Goal: Complete application form: Complete application form

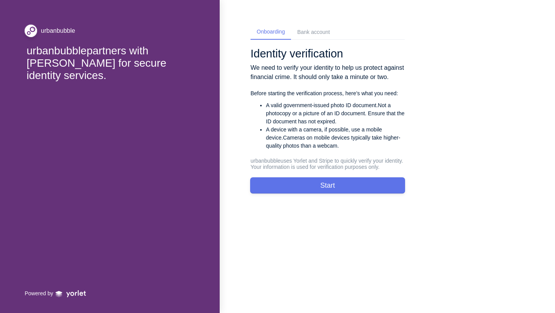
click at [348, 193] on button "Start" at bounding box center [327, 185] width 154 height 15
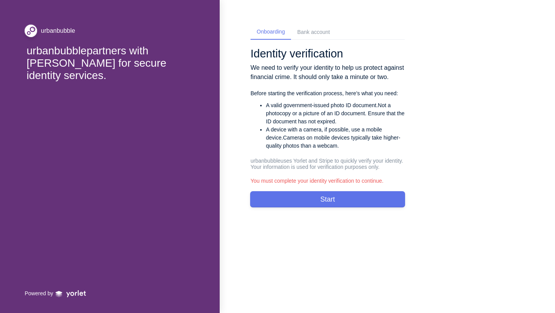
click at [312, 207] on button "Start" at bounding box center [327, 198] width 154 height 15
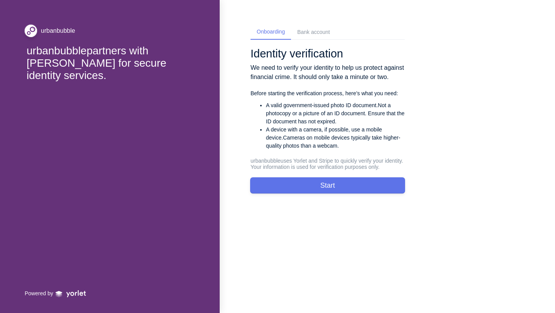
click at [312, 193] on button "Start" at bounding box center [327, 185] width 154 height 15
click at [320, 32] on div "Bank account" at bounding box center [313, 32] width 33 height 8
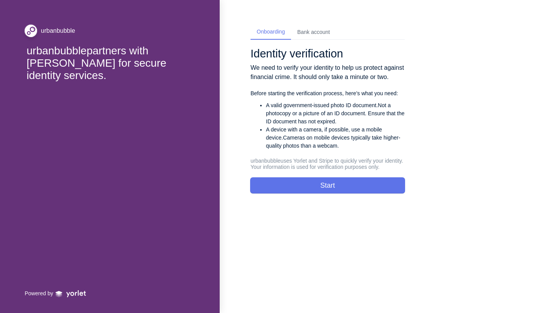
select select "GB"
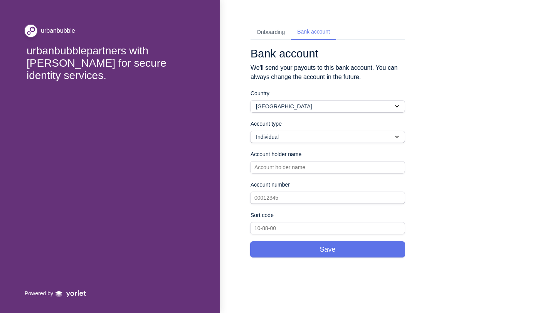
click at [275, 39] on div "Onboarding" at bounding box center [270, 32] width 40 height 14
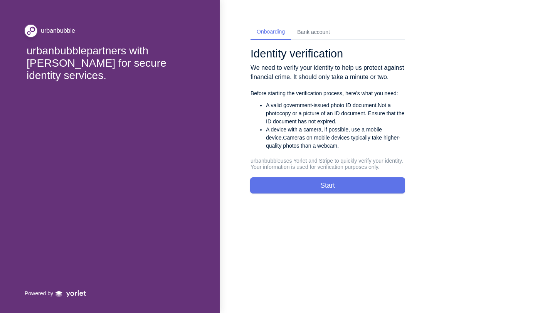
click at [301, 37] on div "Bank account" at bounding box center [313, 32] width 45 height 14
select select "GB"
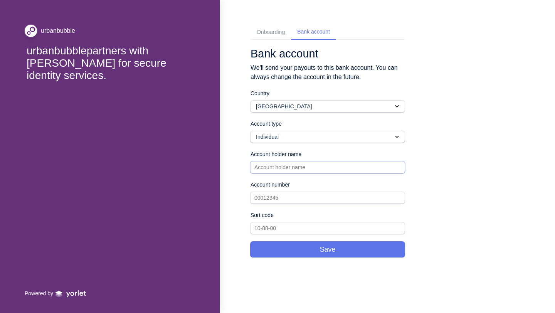
click at [289, 163] on input at bounding box center [327, 167] width 154 height 12
click at [286, 201] on input "text" at bounding box center [327, 198] width 154 height 12
click at [286, 229] on input "text" at bounding box center [327, 228] width 154 height 12
click at [273, 36] on div "Onboarding" at bounding box center [270, 32] width 40 height 14
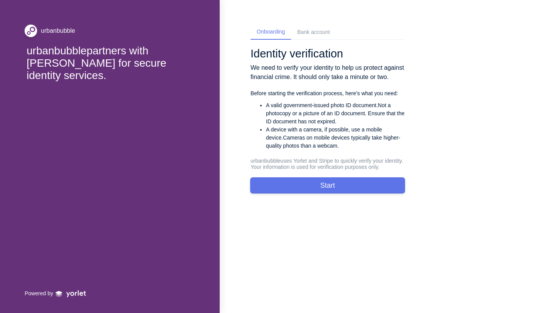
click at [302, 193] on button "Start" at bounding box center [327, 185] width 154 height 15
click at [309, 30] on div "Bank account" at bounding box center [313, 32] width 33 height 8
select select "GB"
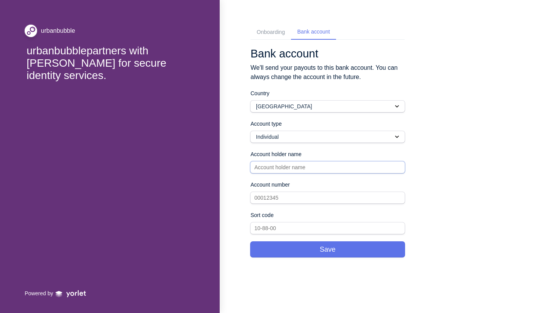
click at [304, 171] on input at bounding box center [327, 167] width 154 height 12
type input "[PERSON_NAME] Kong [PERSON_NAME]"
type input "400621"
click at [337, 195] on input "400621" at bounding box center [327, 198] width 154 height 12
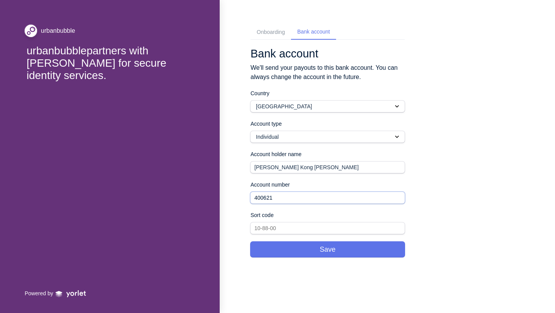
click at [337, 195] on input "400621" at bounding box center [327, 198] width 154 height 12
type input "40-06-21"
click at [347, 193] on input "text" at bounding box center [327, 198] width 154 height 12
type input "72628937"
click at [344, 248] on button "Save" at bounding box center [327, 249] width 154 height 15
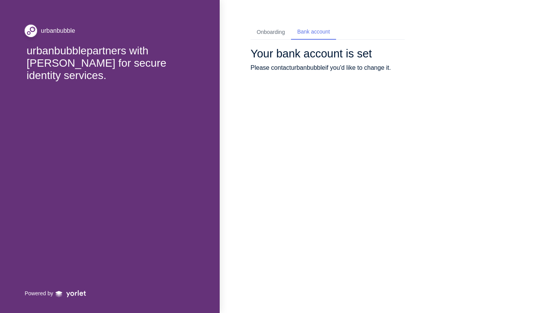
click at [283, 35] on div "Onboarding" at bounding box center [271, 32] width 28 height 8
select select "CA"
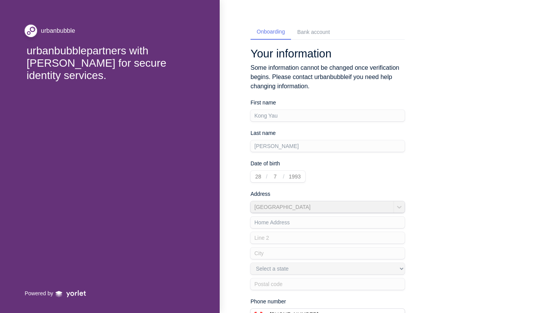
click at [296, 114] on div "First name [PERSON_NAME]" at bounding box center [327, 110] width 154 height 23
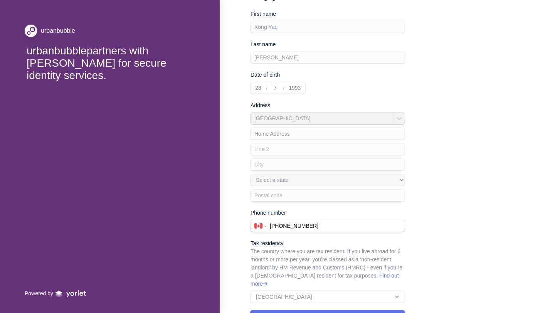
scroll to position [94, 0]
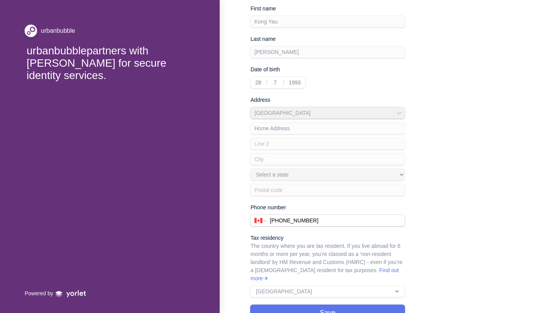
click at [284, 124] on div "Home Address Select a state [GEOGRAPHIC_DATA] [GEOGRAPHIC_DATA] [GEOGRAPHIC_DAT…" at bounding box center [327, 157] width 154 height 77
click at [284, 109] on div "Canada Home Address Select a state [GEOGRAPHIC_DATA] [GEOGRAPHIC_DATA] [GEOGRAP…" at bounding box center [327, 151] width 154 height 89
click at [289, 143] on div "Home Address Select a state [GEOGRAPHIC_DATA] [GEOGRAPHIC_DATA] [GEOGRAPHIC_DAT…" at bounding box center [327, 157] width 154 height 77
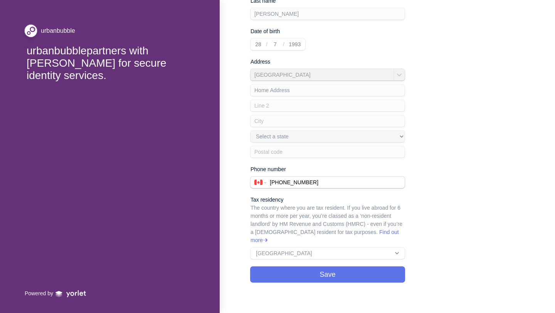
scroll to position [129, 0]
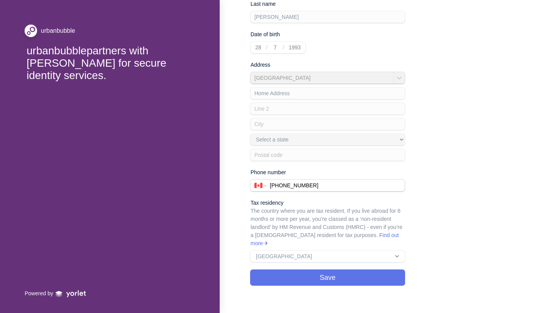
click at [294, 250] on div "Tax residency The country where you are tax resident. If you live abroad for 6 …" at bounding box center [327, 230] width 154 height 63
click at [295, 270] on button "Save" at bounding box center [327, 277] width 154 height 15
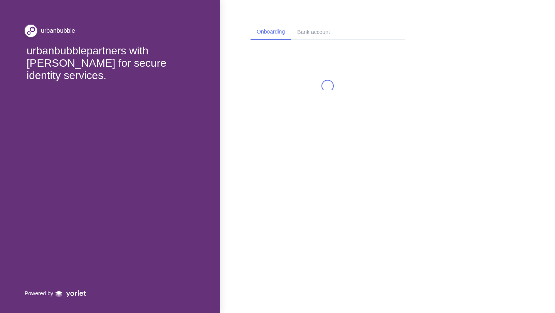
scroll to position [0, 0]
select select "CA"
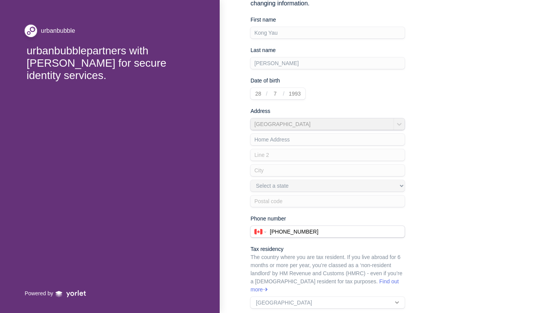
scroll to position [132, 0]
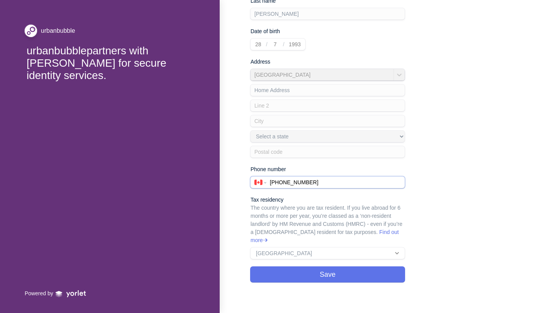
click at [288, 185] on input "[PHONE_NUMBER]" at bounding box center [335, 182] width 139 height 12
click at [299, 246] on div "Tax residency The country where you are tax resident. If you live abroad for 6 …" at bounding box center [327, 227] width 154 height 63
click at [305, 267] on button "Save" at bounding box center [327, 274] width 154 height 15
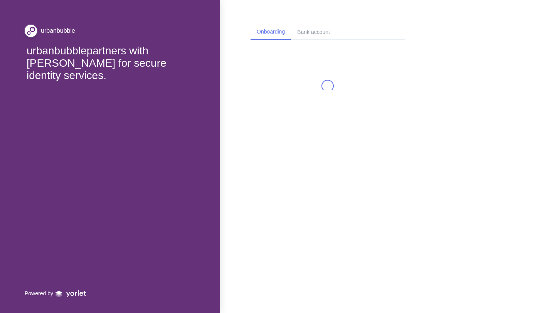
select select "CA"
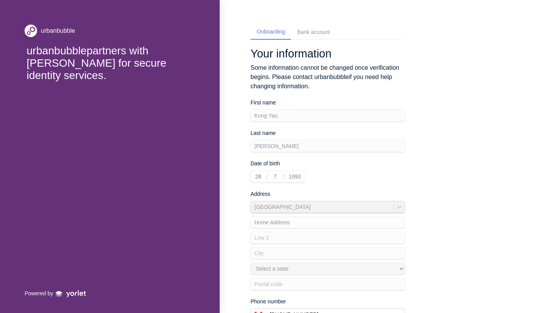
click at [289, 121] on div "First name [PERSON_NAME]" at bounding box center [327, 110] width 154 height 23
click at [293, 149] on div "Last name [PERSON_NAME]" at bounding box center [327, 140] width 154 height 23
click at [295, 185] on div "Your information Some information cannot be changed once verification begins. P…" at bounding box center [327, 230] width 154 height 367
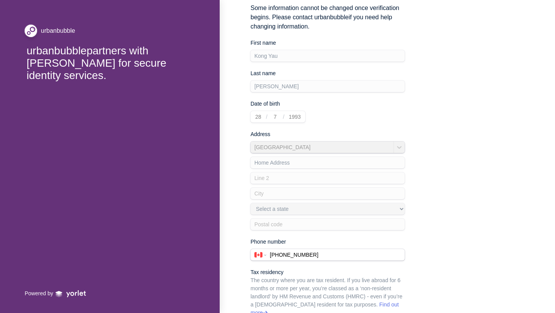
scroll to position [59, 0]
click at [301, 218] on div "Home Address Select a state [GEOGRAPHIC_DATA] [GEOGRAPHIC_DATA] [GEOGRAPHIC_DAT…" at bounding box center [327, 192] width 154 height 77
click at [298, 255] on input "[PHONE_NUMBER]" at bounding box center [335, 256] width 139 height 12
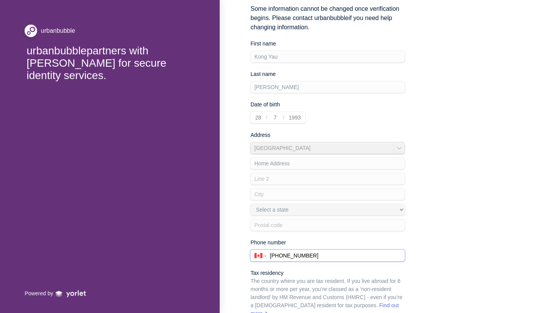
click at [298, 255] on input "[PHONE_NUMBER]" at bounding box center [335, 256] width 139 height 12
click at [290, 259] on input "[PHONE_NUMBER]" at bounding box center [335, 256] width 139 height 12
click at [299, 255] on input "[PHONE_NUMBER]" at bounding box center [335, 256] width 139 height 12
drag, startPoint x: 289, startPoint y: 256, endPoint x: 282, endPoint y: 257, distance: 7.0
click at [285, 256] on input "[PHONE_NUMBER]" at bounding box center [335, 256] width 139 height 12
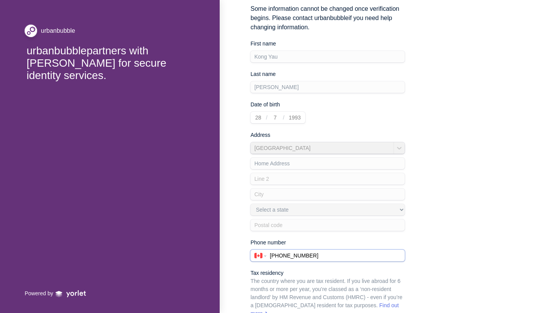
click at [316, 257] on input "[PHONE_NUMBER]" at bounding box center [335, 256] width 139 height 12
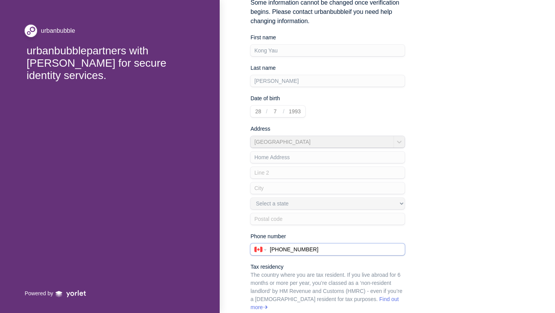
scroll to position [66, 0]
type input "[PHONE_NUMBER]"
click at [337, 208] on div "Home Address Select a state [GEOGRAPHIC_DATA] [GEOGRAPHIC_DATA] [GEOGRAPHIC_DAT…" at bounding box center [327, 184] width 154 height 77
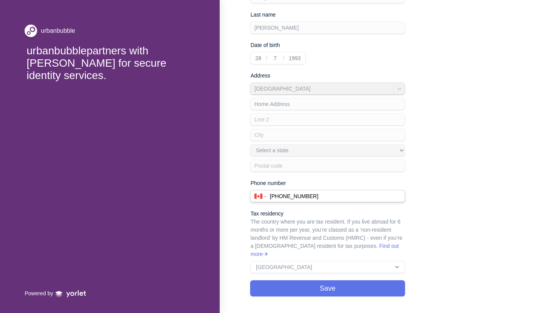
scroll to position [119, 0]
click at [342, 263] on div "Tax residency The country where you are tax resident. If you live abroad for 6 …" at bounding box center [327, 240] width 154 height 63
click at [342, 259] on div "Tax residency The country where you are tax resident. If you live abroad for 6 …" at bounding box center [327, 240] width 154 height 63
click at [354, 247] on link "Find out more" at bounding box center [324, 249] width 148 height 14
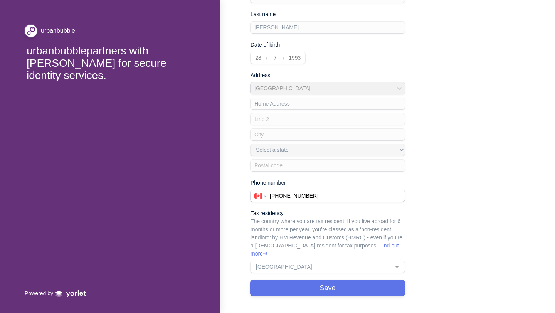
click at [347, 280] on button "Save" at bounding box center [327, 287] width 154 height 15
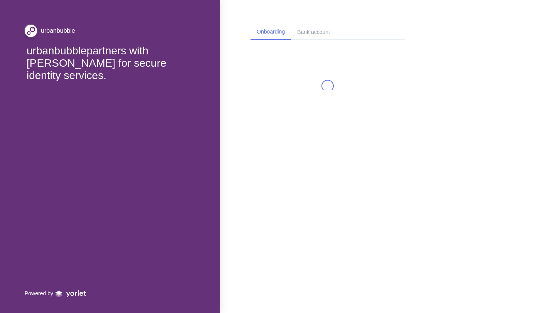
select select "CA"
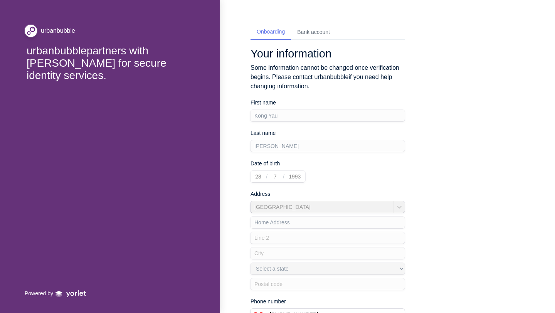
click at [306, 31] on div "Bank account" at bounding box center [313, 32] width 33 height 8
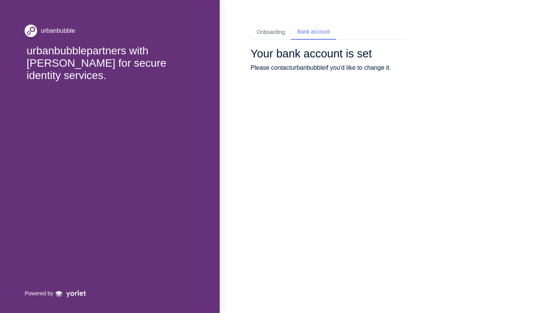
click at [273, 31] on div "Onboarding" at bounding box center [271, 32] width 28 height 8
select select "CA"
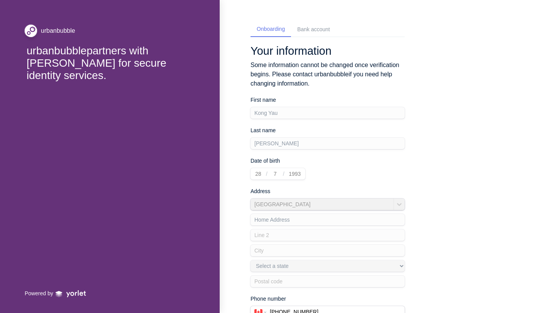
scroll to position [3, 0]
click at [282, 180] on div "Your information Some information cannot be changed once verification begins. P…" at bounding box center [327, 227] width 154 height 367
click at [279, 167] on div "Date of birth [DEMOGRAPHIC_DATA]" at bounding box center [327, 167] width 154 height 23
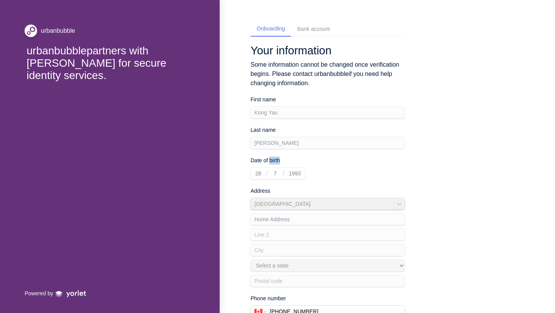
click at [279, 167] on div "Date of birth [DEMOGRAPHIC_DATA]" at bounding box center [327, 167] width 154 height 23
click at [282, 186] on div "Your information Some information cannot be changed once verification begins. P…" at bounding box center [327, 227] width 154 height 367
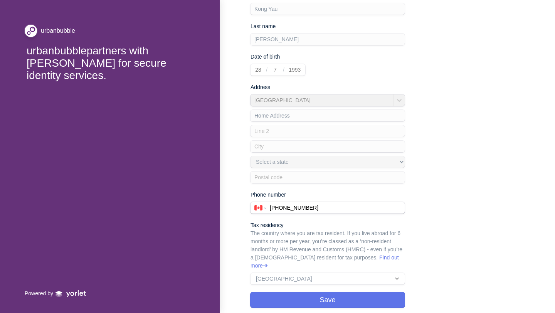
scroll to position [132, 0]
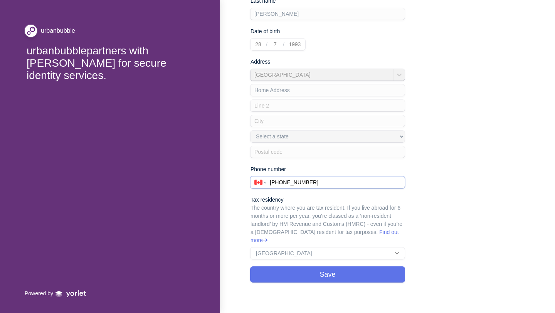
click at [282, 186] on input "[PHONE_NUMBER]" at bounding box center [335, 182] width 139 height 12
click at [302, 268] on button "Save" at bounding box center [327, 274] width 154 height 15
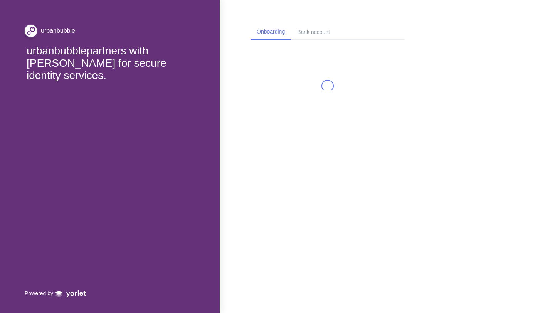
select select "CA"
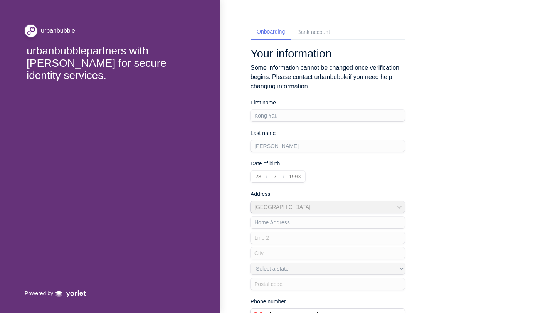
scroll to position [132, 0]
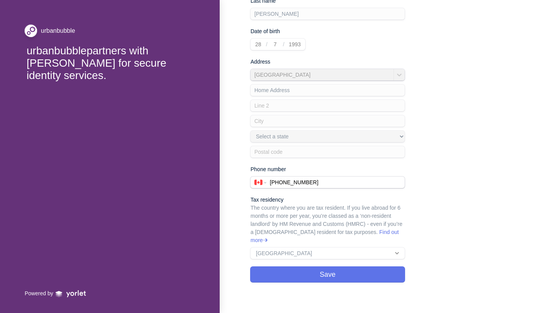
click at [302, 138] on div "Home Address Select a state [GEOGRAPHIC_DATA] [GEOGRAPHIC_DATA] [GEOGRAPHIC_DAT…" at bounding box center [327, 119] width 154 height 77
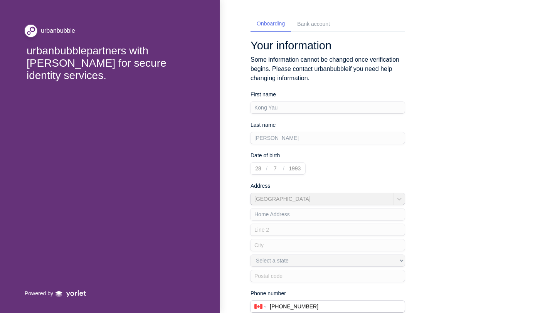
scroll to position [9, 0]
click at [295, 22] on div "Bank account" at bounding box center [313, 23] width 45 height 14
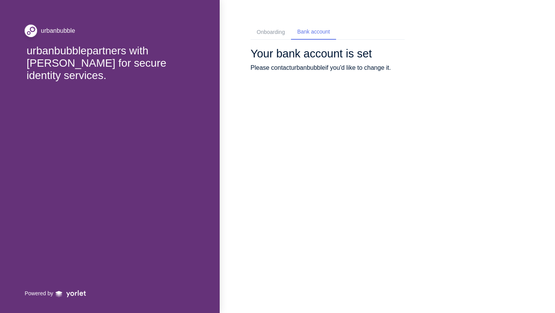
click at [295, 69] on p "Please contact urbanbubble if you'd like to change it." at bounding box center [327, 67] width 154 height 9
click at [282, 37] on div "Onboarding" at bounding box center [270, 32] width 40 height 14
select select "CA"
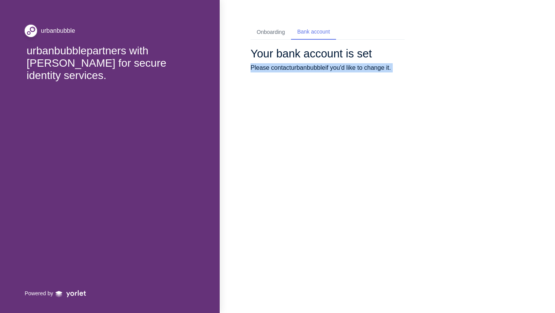
select select "CA"
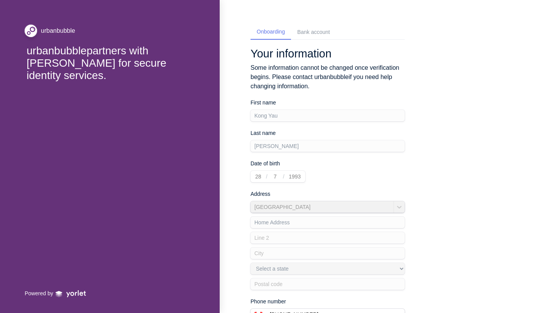
click at [280, 81] on p "Some information cannot be changed once verification begins. Please contact urb…" at bounding box center [327, 77] width 154 height 28
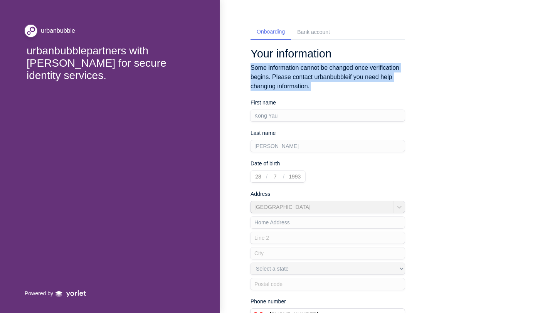
click at [282, 95] on div "Your information Some information cannot be changed once verification begins. P…" at bounding box center [327, 230] width 154 height 367
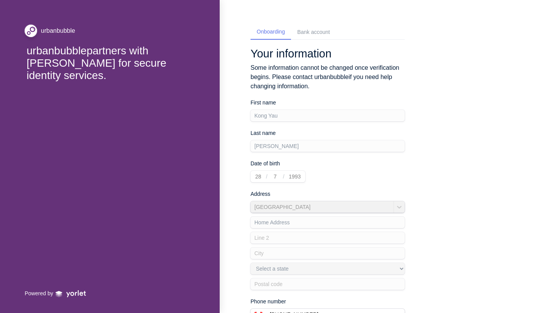
click at [282, 117] on div "First name [PERSON_NAME]" at bounding box center [327, 110] width 154 height 23
click at [282, 133] on p "Last name" at bounding box center [327, 133] width 154 height 8
click at [284, 146] on div "Last name [PERSON_NAME]" at bounding box center [327, 140] width 154 height 23
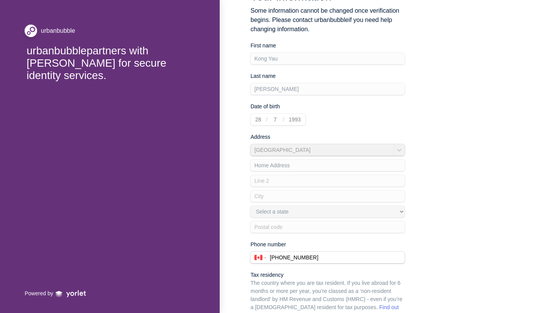
scroll to position [132, 0]
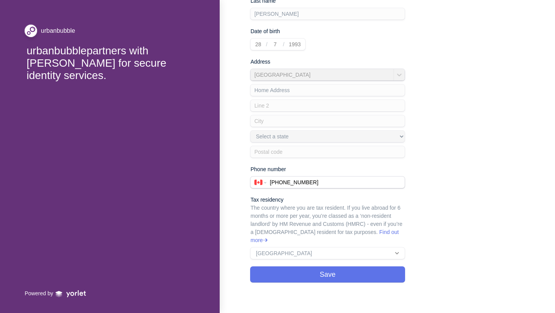
click at [277, 188] on div "Your information Some information cannot be changed once verification begins. P…" at bounding box center [327, 98] width 154 height 367
click at [279, 183] on input "[PHONE_NUMBER]" at bounding box center [335, 182] width 139 height 12
click at [280, 187] on input "[PHONE_NUMBER]" at bounding box center [335, 182] width 139 height 12
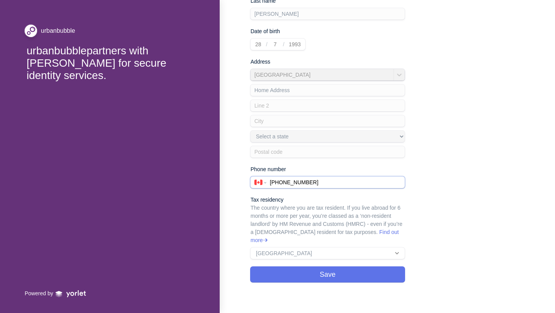
click at [280, 187] on input "[PHONE_NUMBER]" at bounding box center [335, 182] width 139 height 12
click at [246, 210] on div "Onboarding Bank account Your information Some information cannot be changed onc…" at bounding box center [387, 94] width 335 height 453
click at [275, 267] on button "Save" at bounding box center [327, 274] width 154 height 15
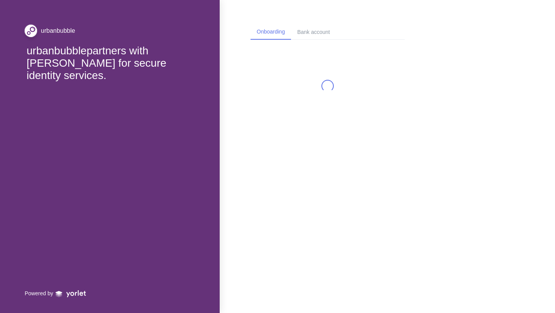
select select "CA"
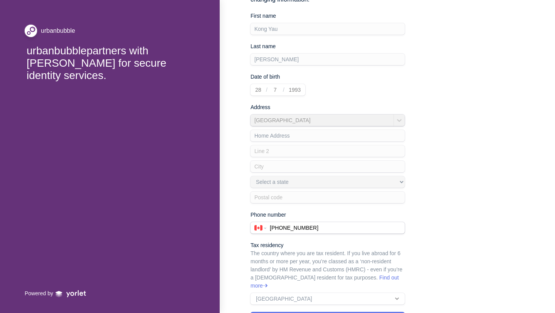
scroll to position [132, 0]
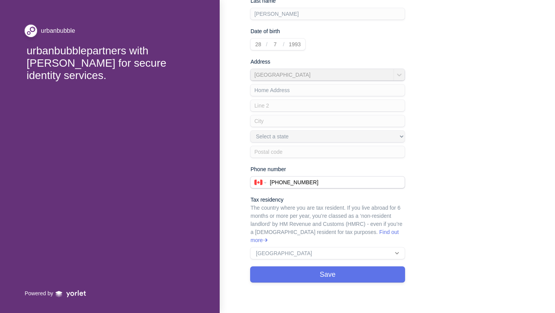
click at [328, 273] on button "Save" at bounding box center [327, 274] width 154 height 15
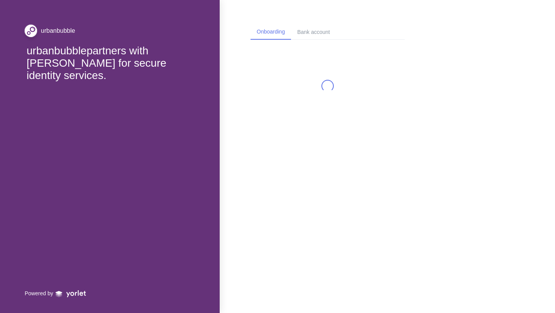
select select "CA"
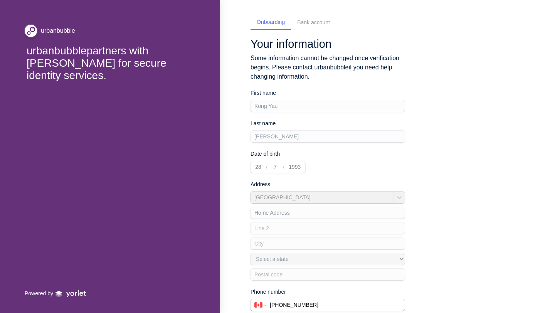
scroll to position [8, 0]
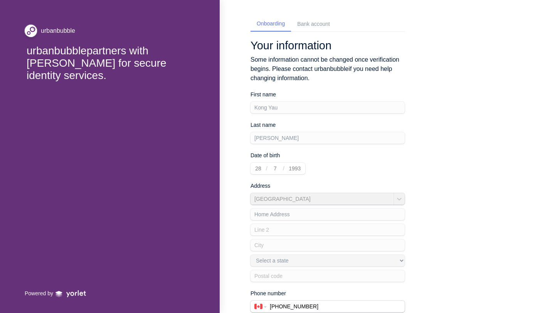
click at [283, 32] on div "Onboarding Bank account Your information Some information cannot be changed onc…" at bounding box center [327, 211] width 154 height 389
click at [304, 20] on div "Bank account" at bounding box center [313, 24] width 33 height 8
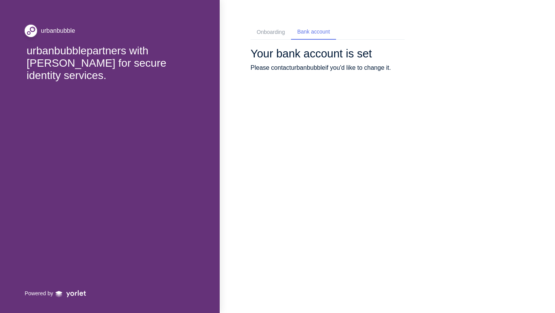
scroll to position [0, 0]
click at [279, 25] on div "Onboarding" at bounding box center [270, 32] width 40 height 14
select select "CA"
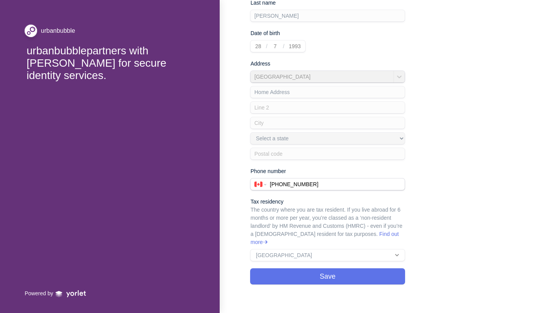
scroll to position [132, 0]
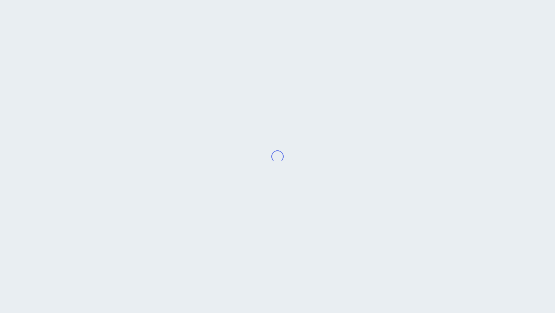
select select "CA"
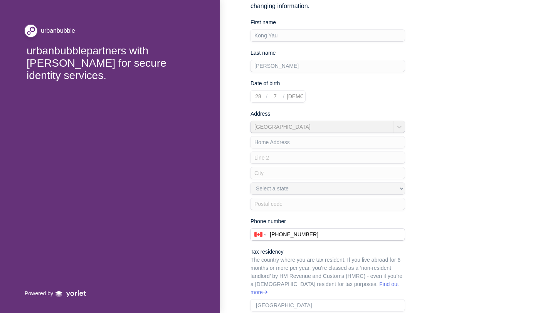
scroll to position [132, 0]
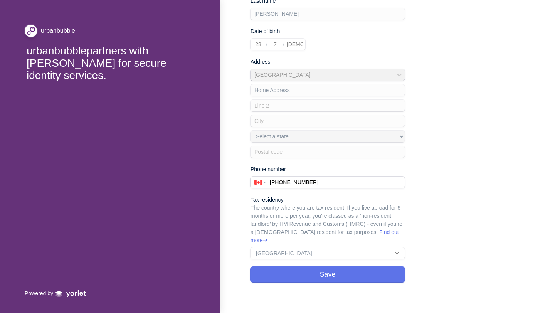
click at [345, 140] on div "Home Address Select a state [GEOGRAPHIC_DATA] [GEOGRAPHIC_DATA] [GEOGRAPHIC_DAT…" at bounding box center [327, 119] width 154 height 77
click at [346, 151] on div "Home Address Select a state [GEOGRAPHIC_DATA] [GEOGRAPHIC_DATA] [GEOGRAPHIC_DAT…" at bounding box center [327, 119] width 154 height 77
click at [361, 267] on button "Save" at bounding box center [327, 274] width 154 height 15
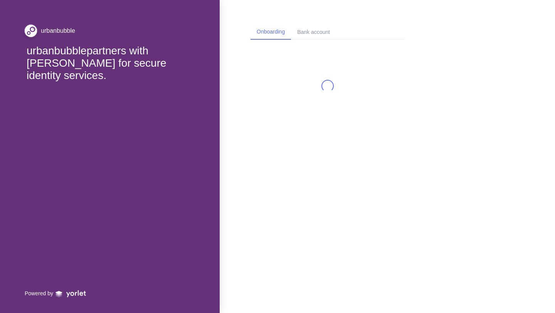
scroll to position [0, 0]
select select "CA"
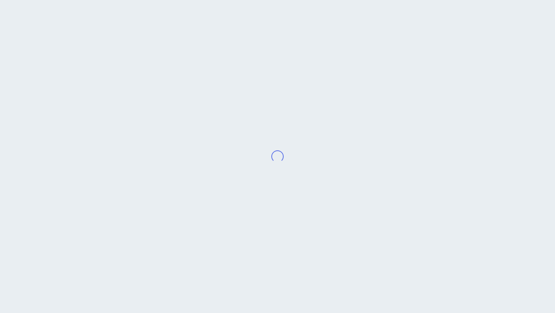
select select "CA"
